Goal: Browse casually: Explore the website without a specific task or goal

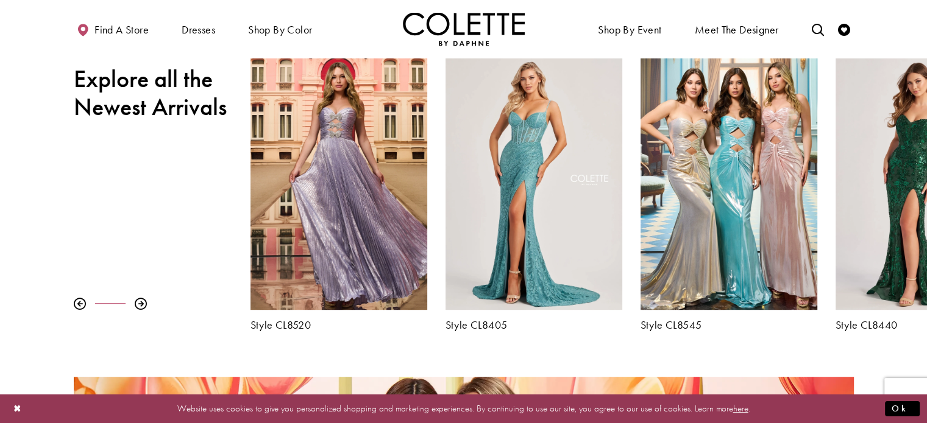
scroll to position [487, 0]
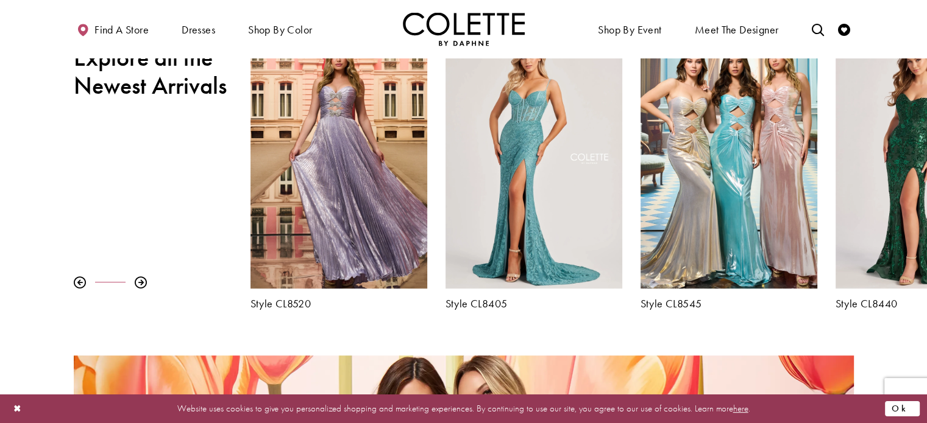
click at [910, 411] on button "Ok" at bounding box center [902, 408] width 35 height 15
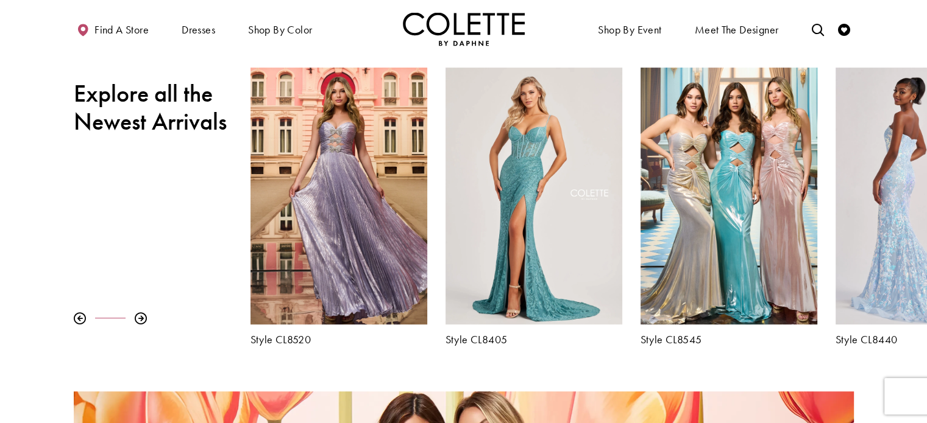
scroll to position [385, 0]
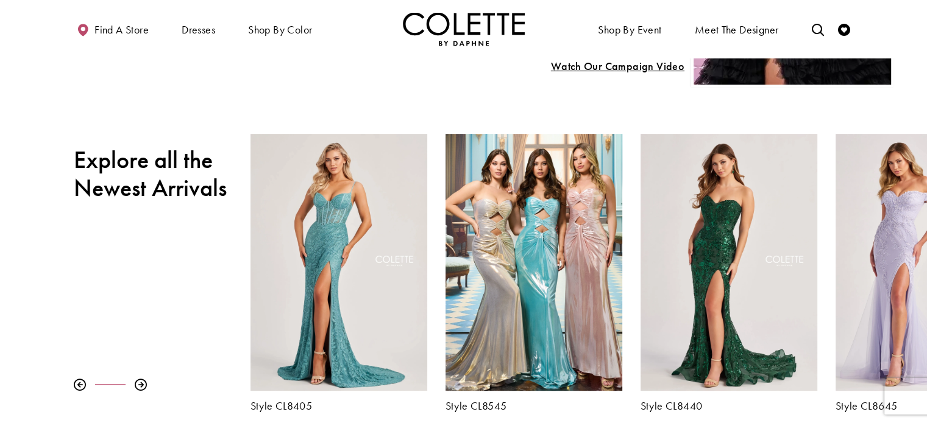
drag, startPoint x: 874, startPoint y: 353, endPoint x: 224, endPoint y: 357, distance: 649.4
click at [224, 357] on div "Pause autoplay Previous Slide Next Slide 0 1 2 3 4 5 6 7 8 9 Style CL8480" at bounding box center [463, 273] width 927 height 278
drag, startPoint x: 877, startPoint y: 102, endPoint x: 540, endPoint y: 126, distance: 338.4
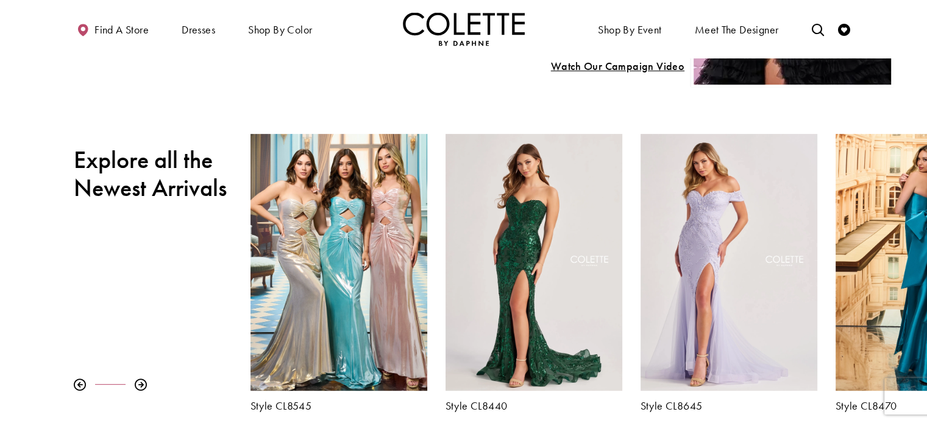
drag, startPoint x: 858, startPoint y: 292, endPoint x: 196, endPoint y: 294, distance: 662.2
click at [196, 294] on div "Pause autoplay Previous Slide Next Slide 0 1 2 3 4 5 6 7 8 9 Style CL8480" at bounding box center [463, 273] width 927 height 278
click at [136, 384] on div at bounding box center [141, 385] width 12 height 12
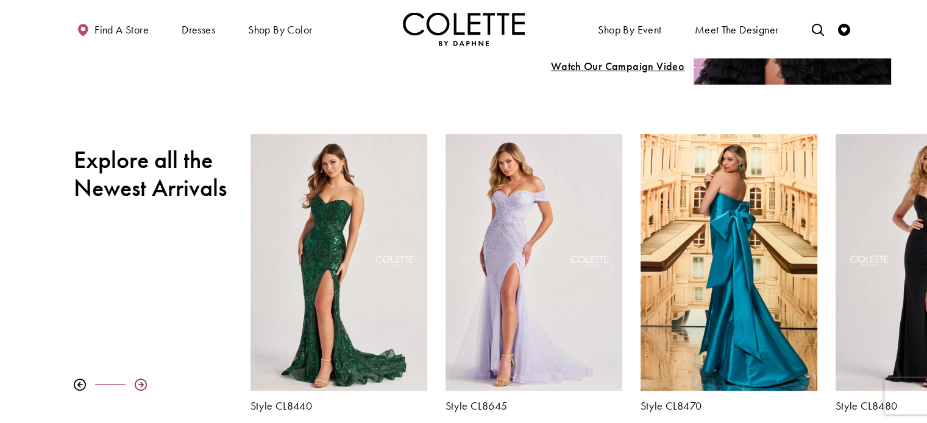
click at [136, 384] on div at bounding box center [141, 385] width 12 height 12
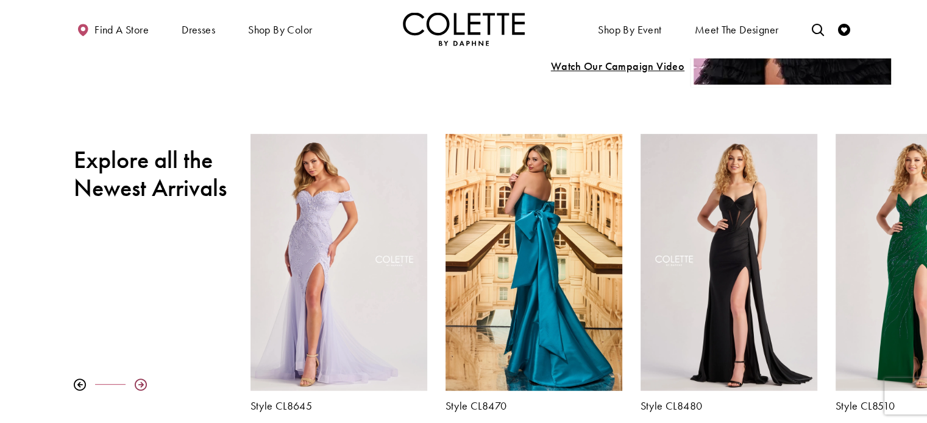
click at [136, 384] on div at bounding box center [141, 385] width 12 height 12
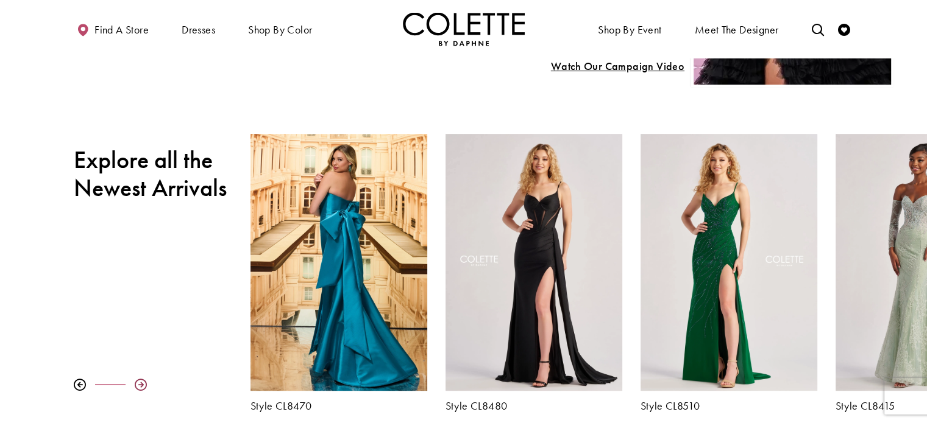
click at [136, 384] on div at bounding box center [141, 385] width 12 height 12
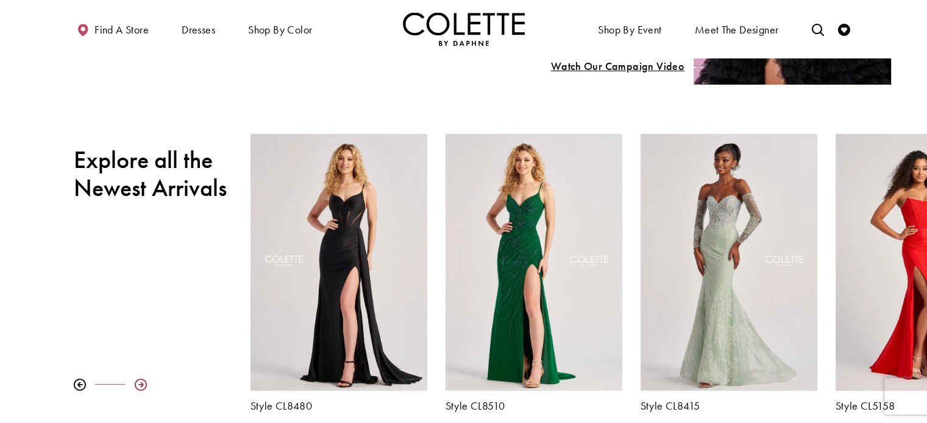
click at [144, 386] on div at bounding box center [141, 385] width 12 height 12
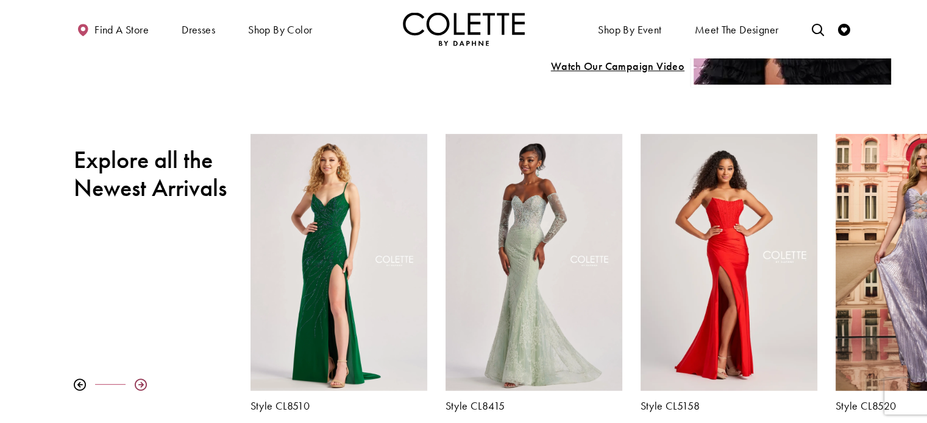
click at [144, 386] on div at bounding box center [141, 385] width 12 height 12
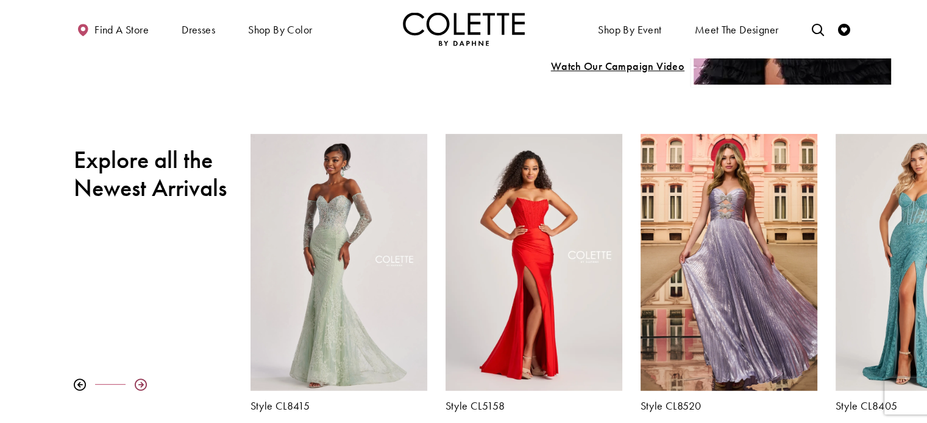
click at [144, 386] on div at bounding box center [141, 385] width 12 height 12
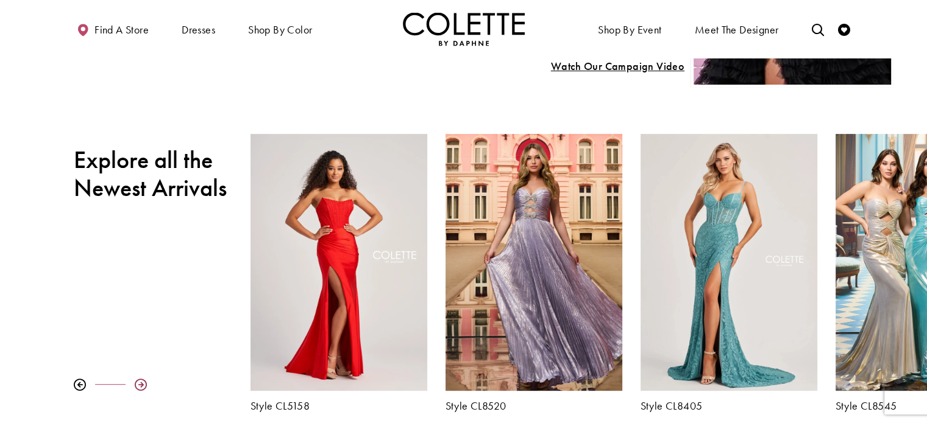
click at [144, 386] on div at bounding box center [141, 385] width 12 height 12
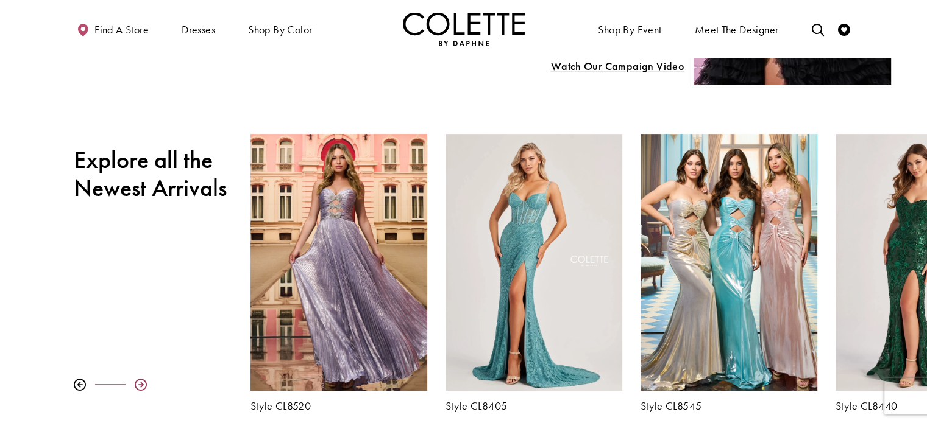
click at [144, 386] on div at bounding box center [141, 385] width 12 height 12
